Goal: Task Accomplishment & Management: Manage account settings

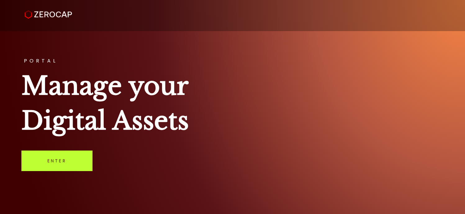
click at [59, 153] on link "Enter" at bounding box center [56, 160] width 71 height 21
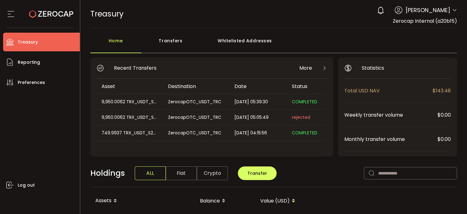
click at [437, 9] on span "Mark Hiriart" at bounding box center [428, 10] width 45 height 8
click at [447, 14] on span "Mark Hiriart" at bounding box center [428, 10] width 45 height 8
click at [452, 12] on icon at bounding box center [454, 10] width 5 height 5
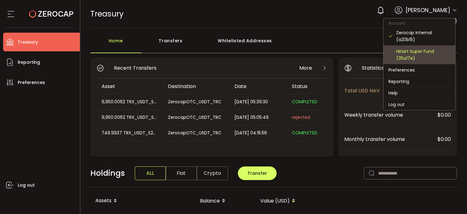
click at [411, 57] on div "Hiriart Super Fund (35a17e)" at bounding box center [423, 55] width 54 height 14
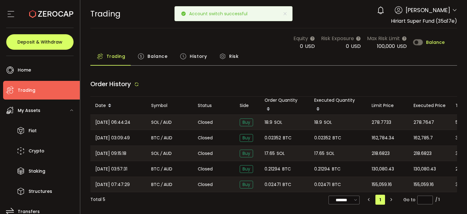
type input "***"
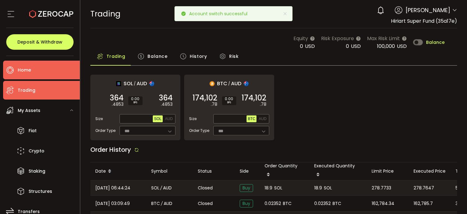
click at [21, 71] on span "Home" at bounding box center [24, 70] width 13 height 9
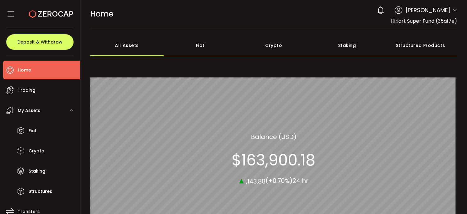
scroll to position [7, 0]
